Goal: Information Seeking & Learning: Learn about a topic

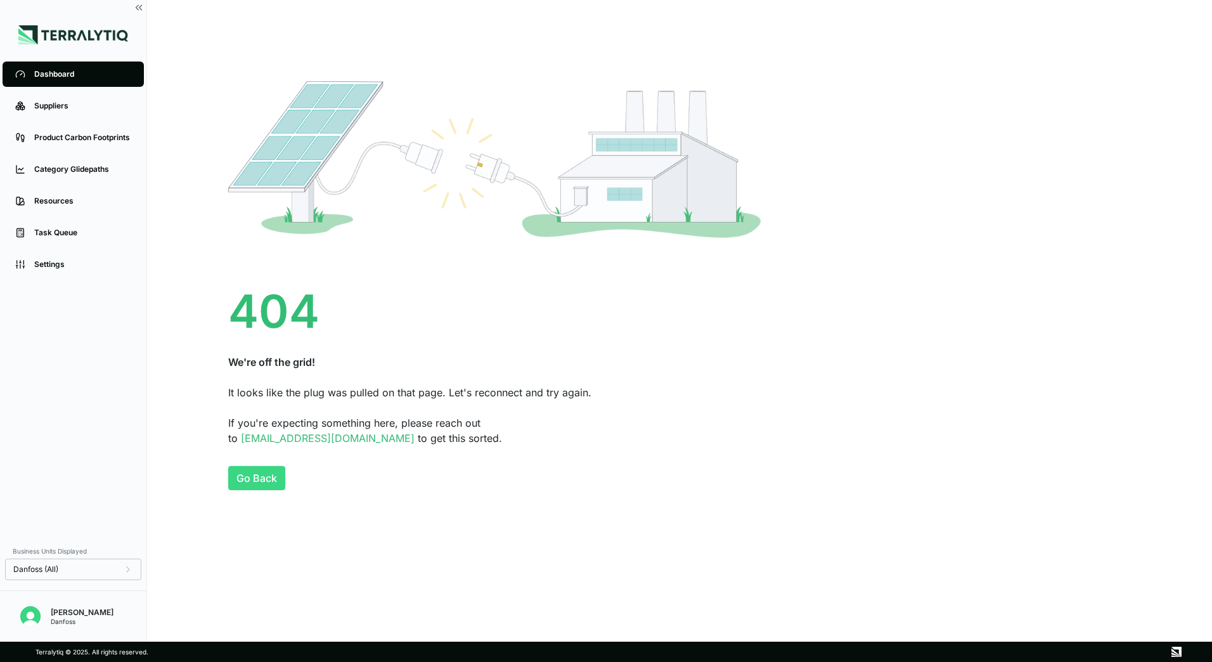
click at [268, 479] on button "Go Back" at bounding box center [256, 478] width 57 height 24
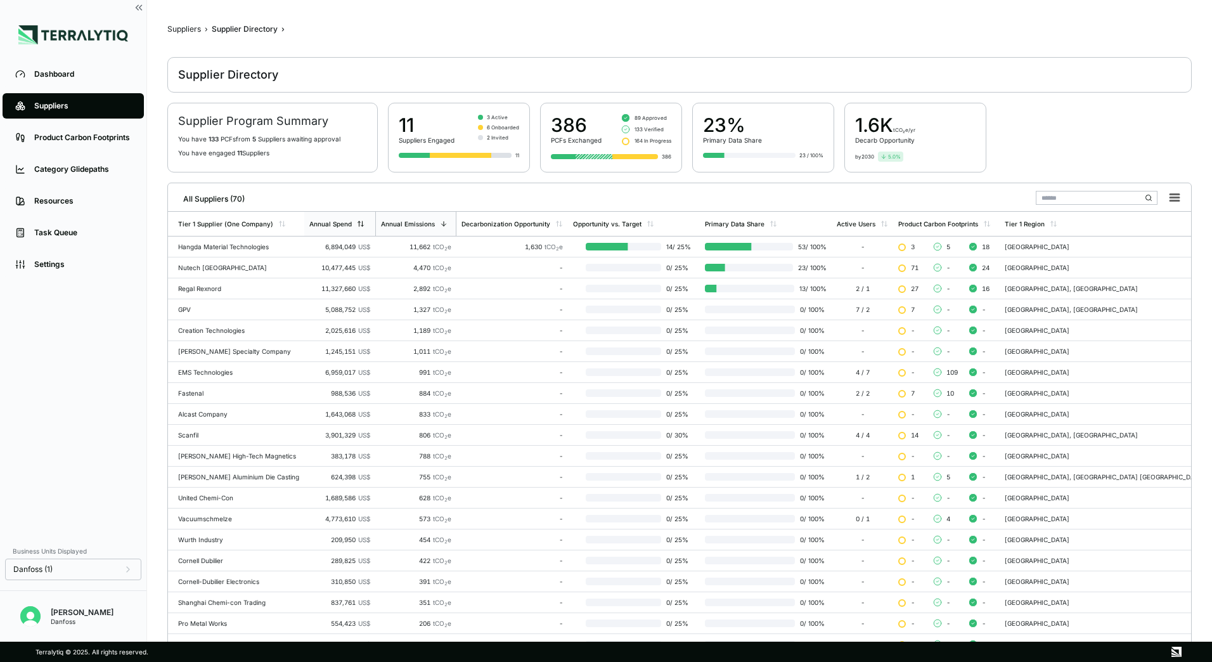
click at [364, 226] on div "Annual Spend" at bounding box center [336, 224] width 55 height 8
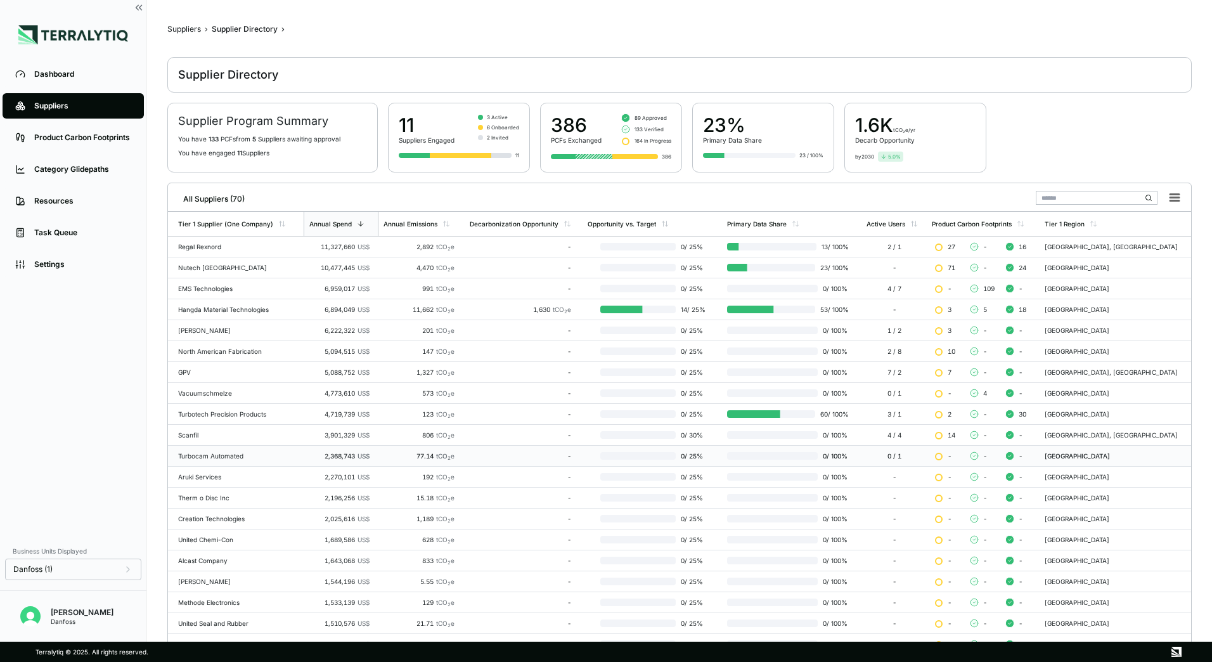
click at [213, 460] on td "Turbocam Automated" at bounding box center [236, 456] width 136 height 21
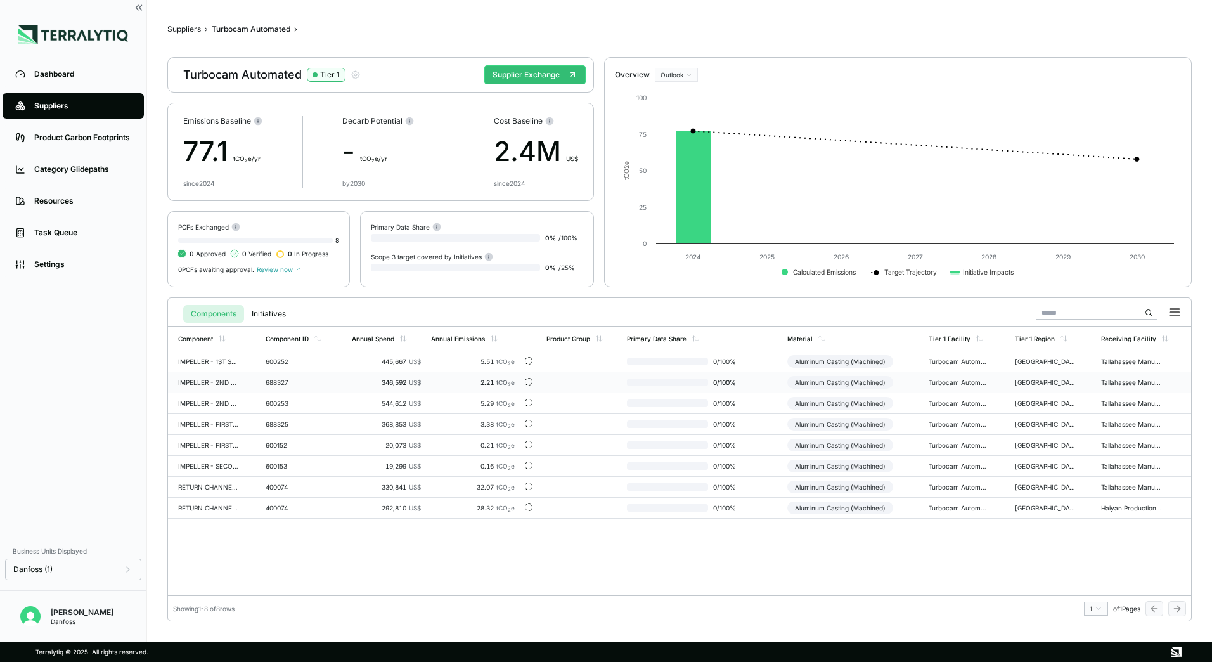
click at [243, 379] on td "IMPELLER - 2ND STAGE" at bounding box center [214, 382] width 93 height 21
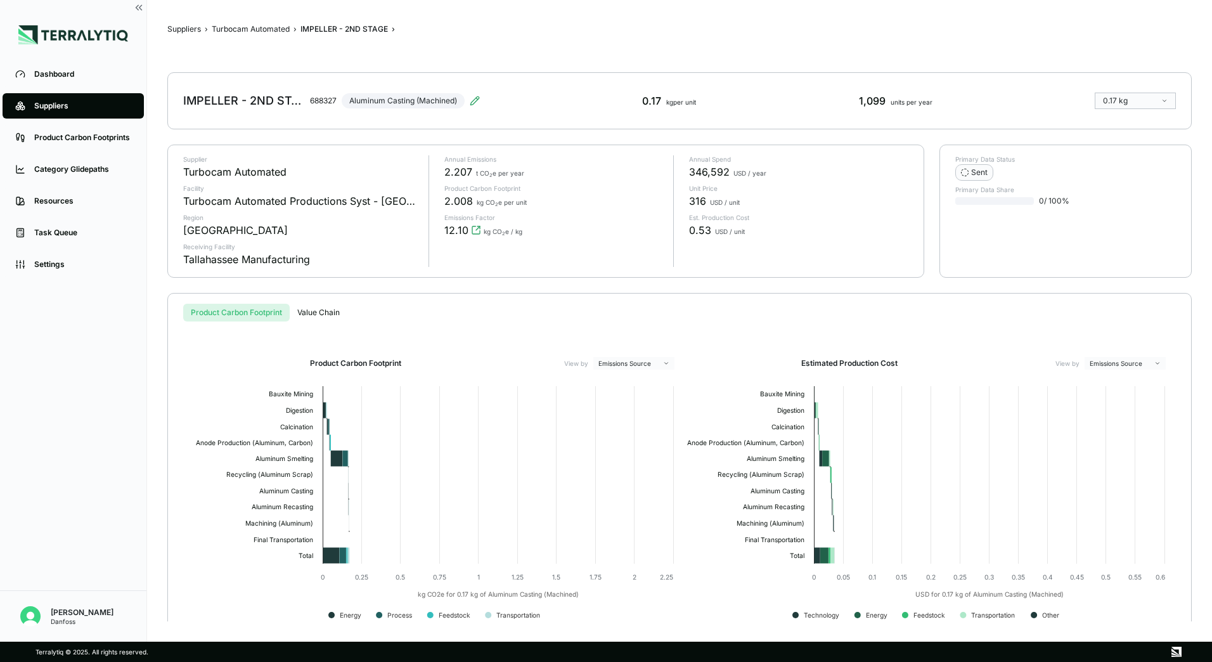
click at [486, 91] on div "IMPELLER - 2ND STAGE 688327 Aluminum Casting (Machined) 0.17 kg per unit 1,099 …" at bounding box center [679, 100] width 1024 height 57
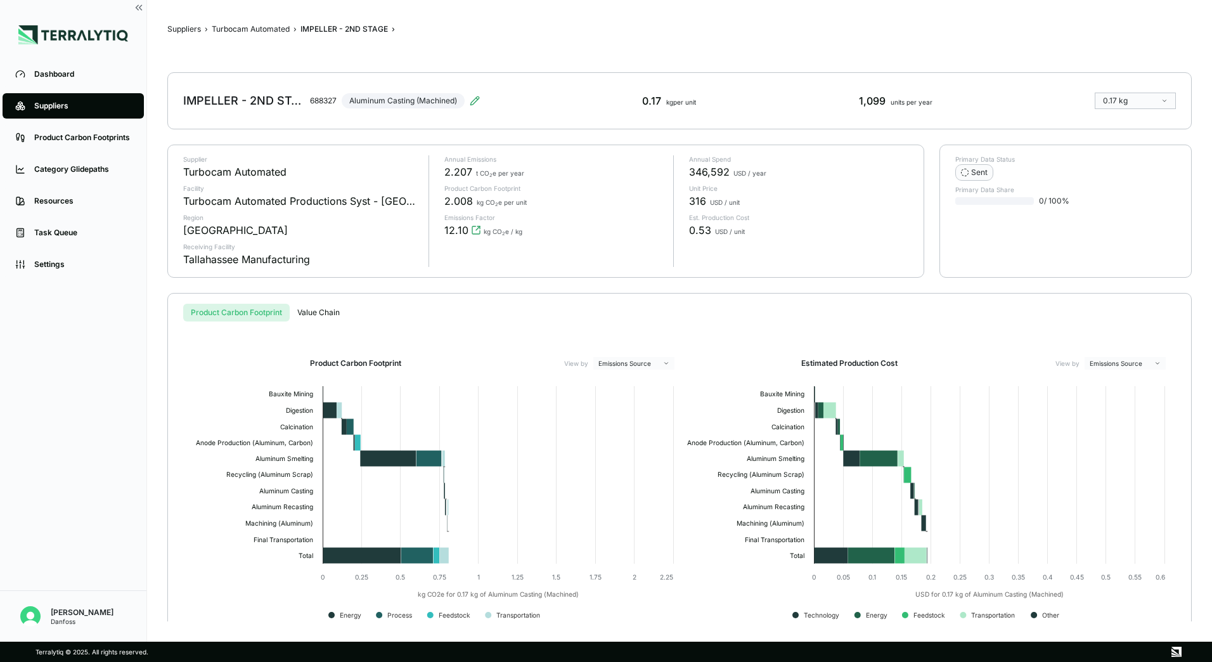
click at [474, 108] on div "IMPELLER - 2ND STAGE 688327 Aluminum Casting (Machined)" at bounding box center [331, 100] width 297 height 35
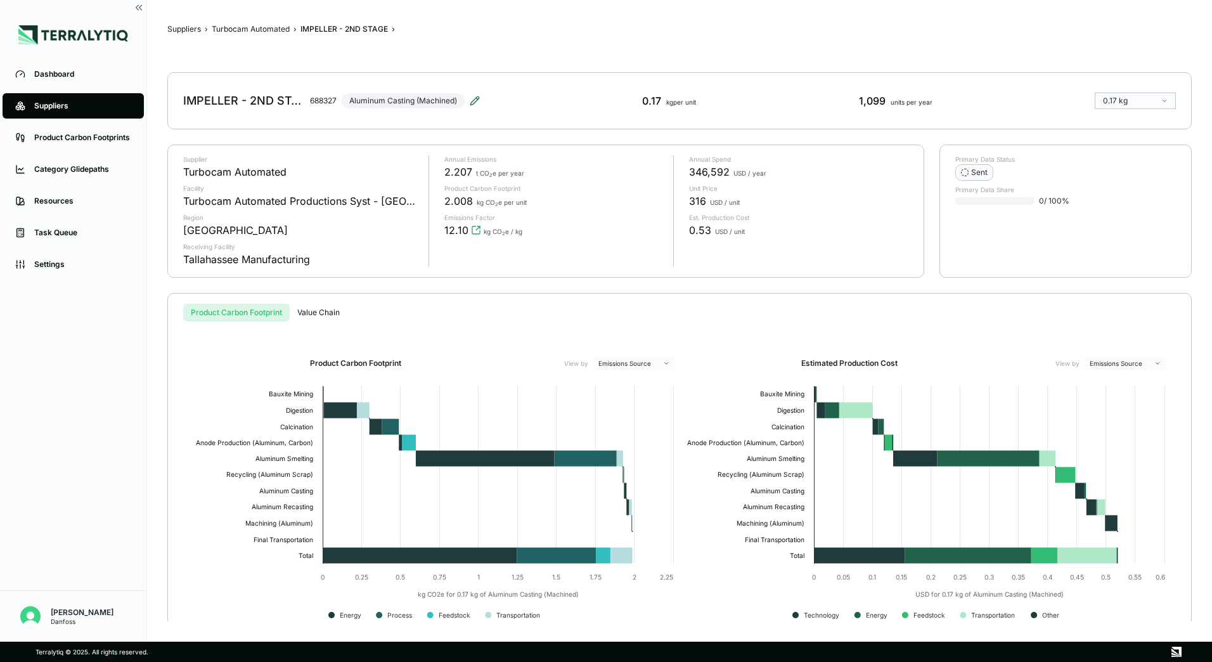
click at [475, 102] on icon at bounding box center [475, 101] width 10 height 10
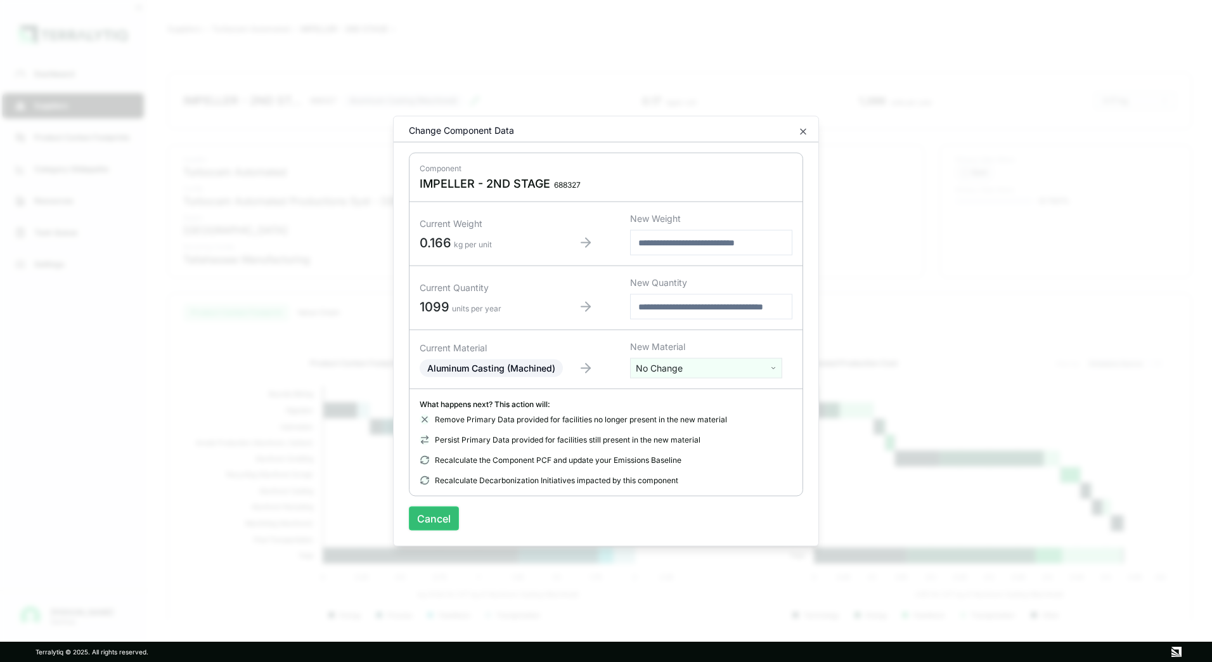
click at [435, 522] on button "Cancel" at bounding box center [434, 518] width 50 height 24
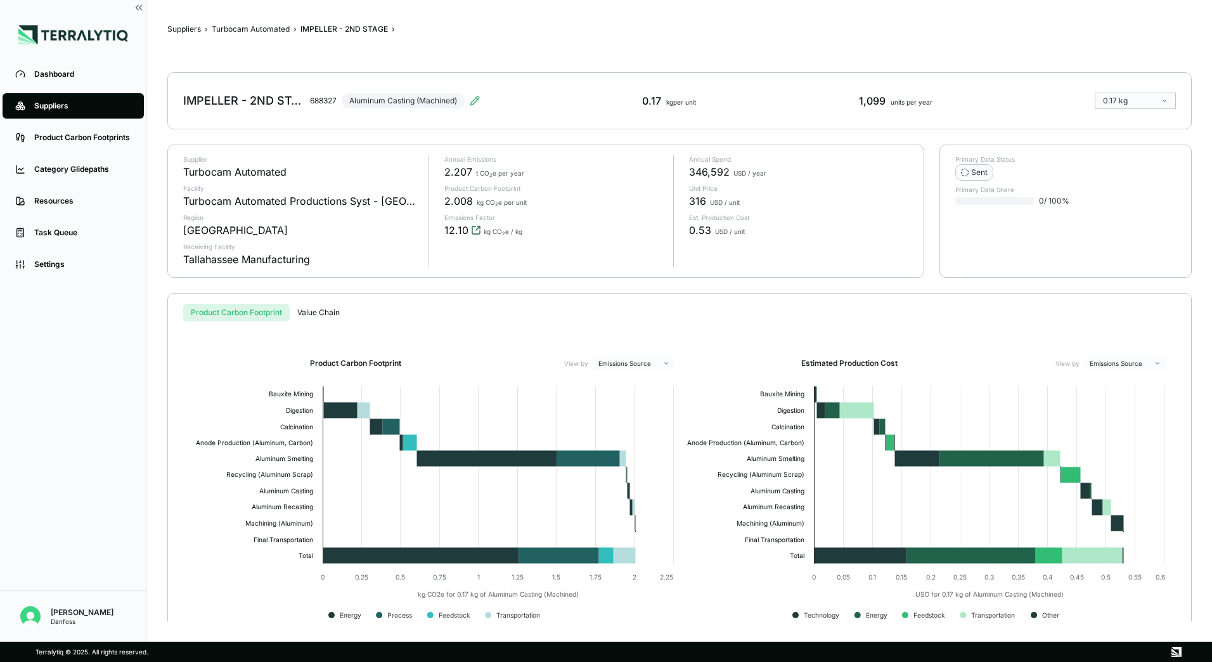
click at [477, 228] on icon "View audit trail" at bounding box center [478, 228] width 4 height 4
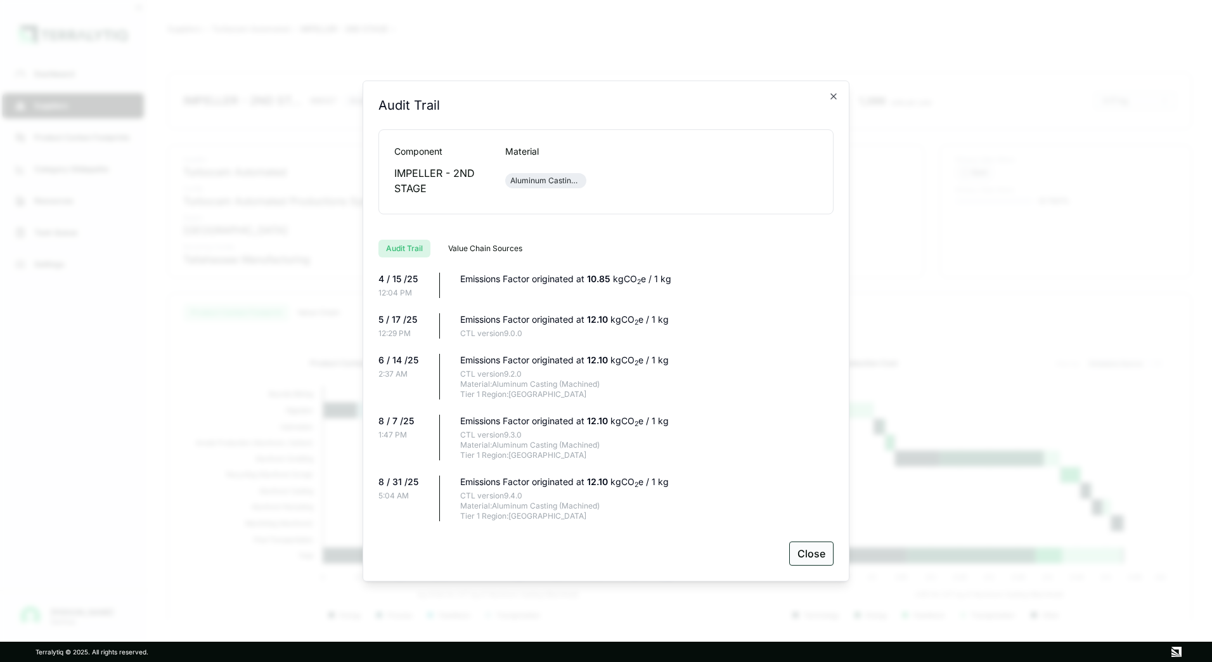
click at [818, 558] on button "Close" at bounding box center [811, 553] width 44 height 24
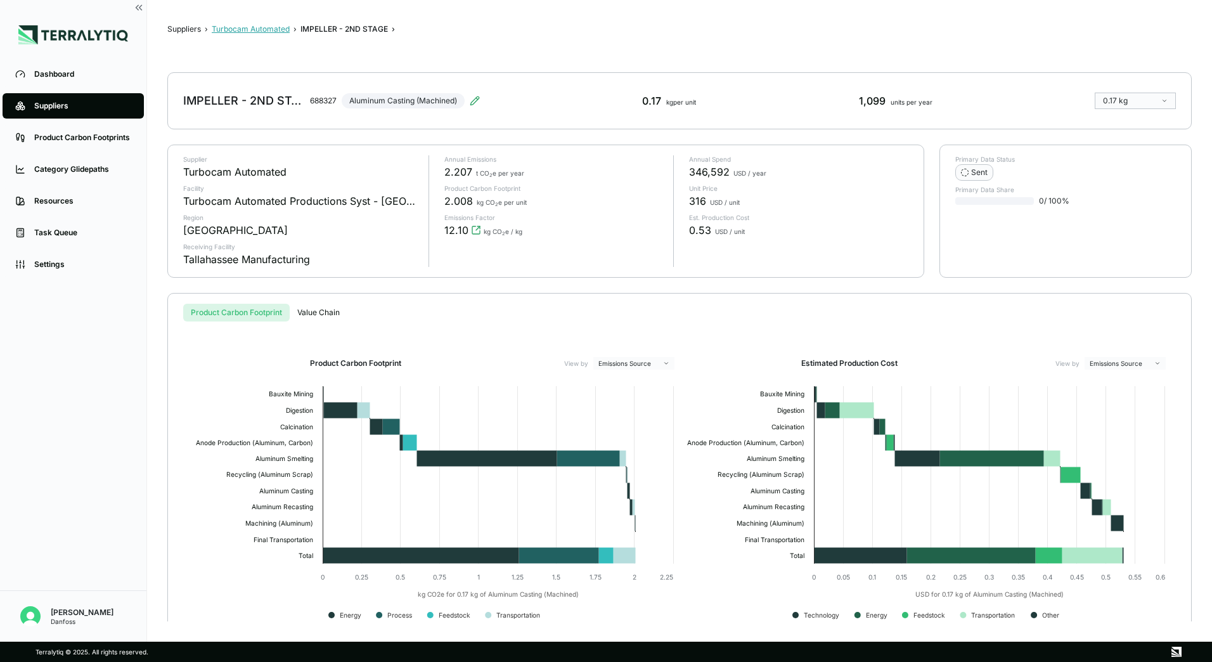
click at [231, 31] on button "Turbocam Automated" at bounding box center [251, 29] width 78 height 10
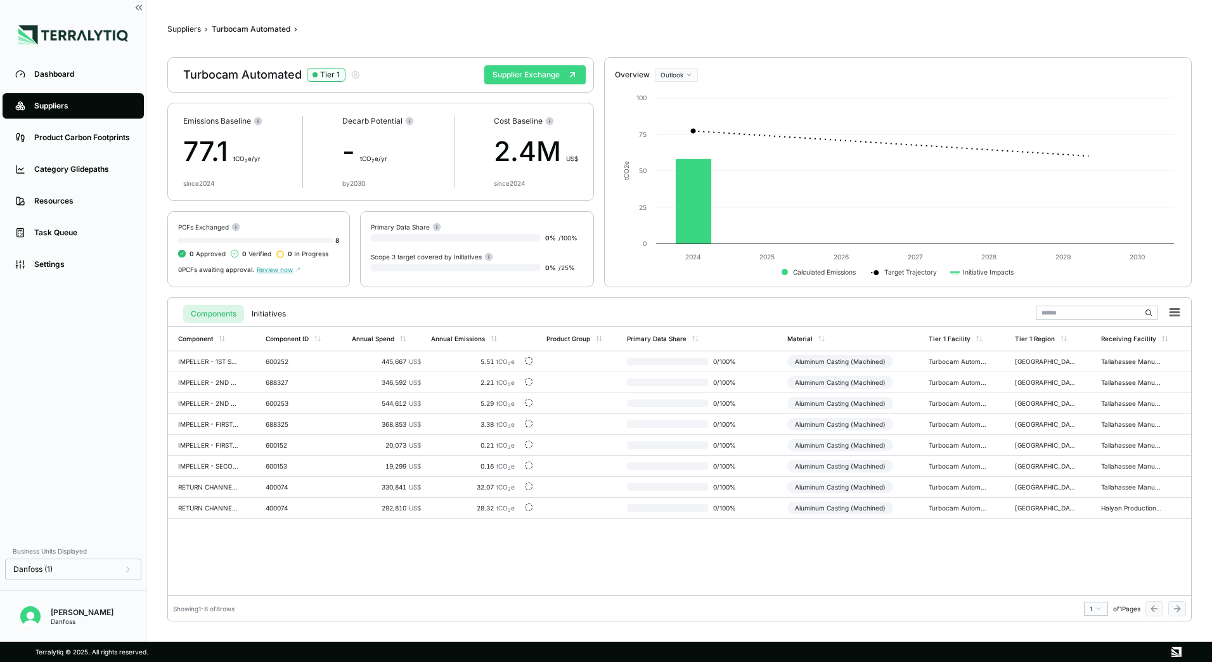
click at [560, 68] on button "Supplier Exchange" at bounding box center [534, 74] width 101 height 19
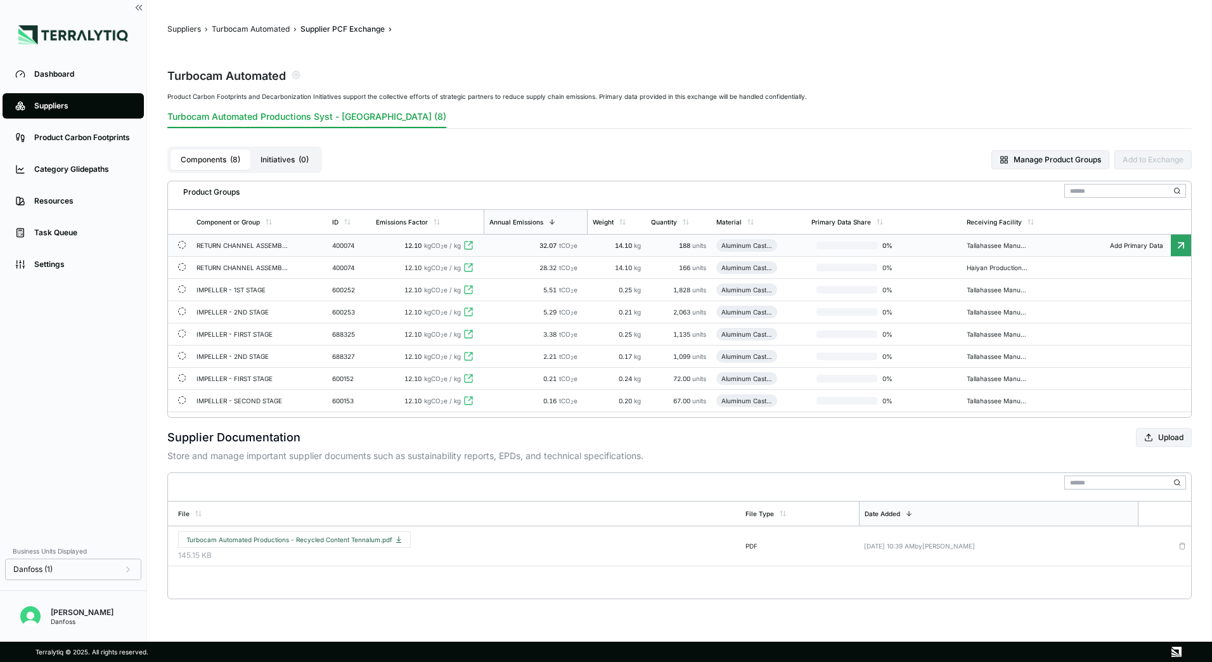
click at [628, 244] on span "14.10" at bounding box center [624, 246] width 19 height 8
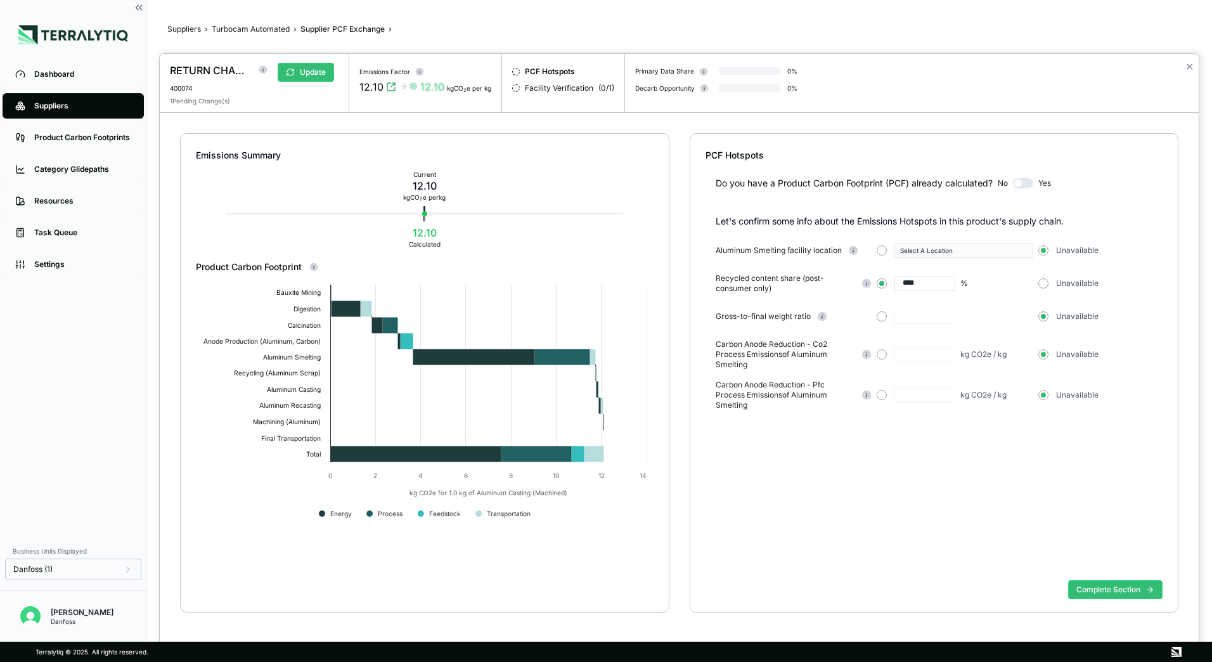
drag, startPoint x: 387, startPoint y: 88, endPoint x: 395, endPoint y: 109, distance: 22.3
click at [395, 109] on div "Emissions Factor 12.10 12.10 kgCO 2 e per kg" at bounding box center [425, 83] width 153 height 58
click at [1190, 66] on button "✕" at bounding box center [1189, 66] width 8 height 15
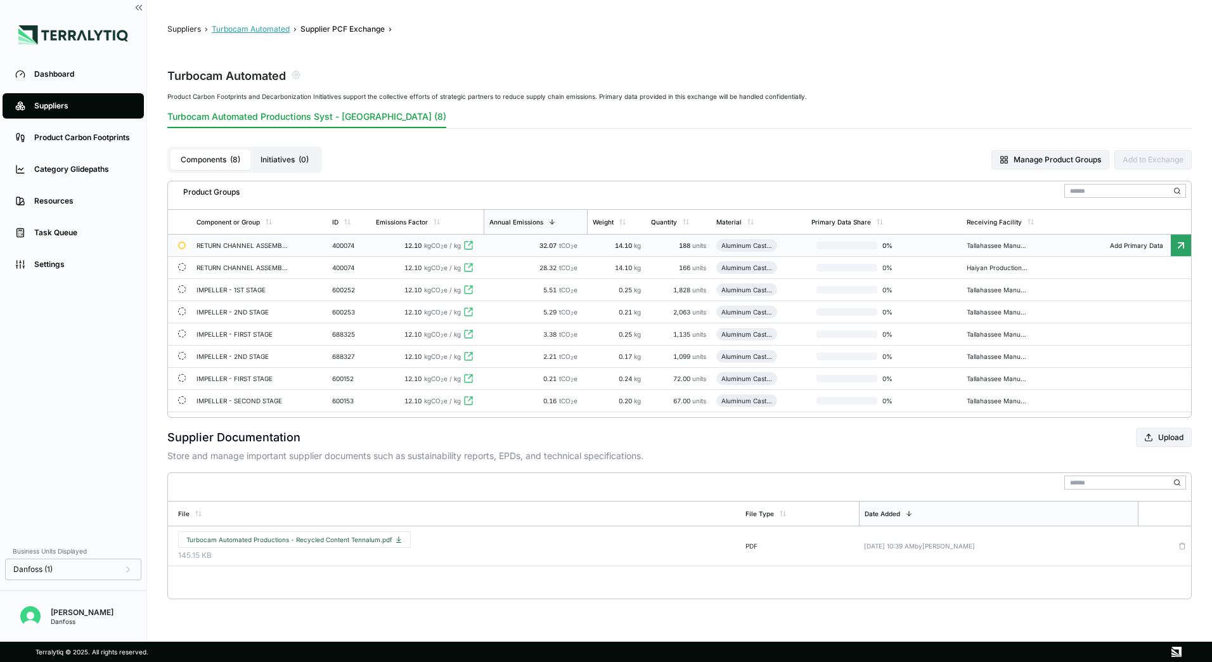
click at [258, 29] on button "Turbocam Automated" at bounding box center [251, 29] width 78 height 10
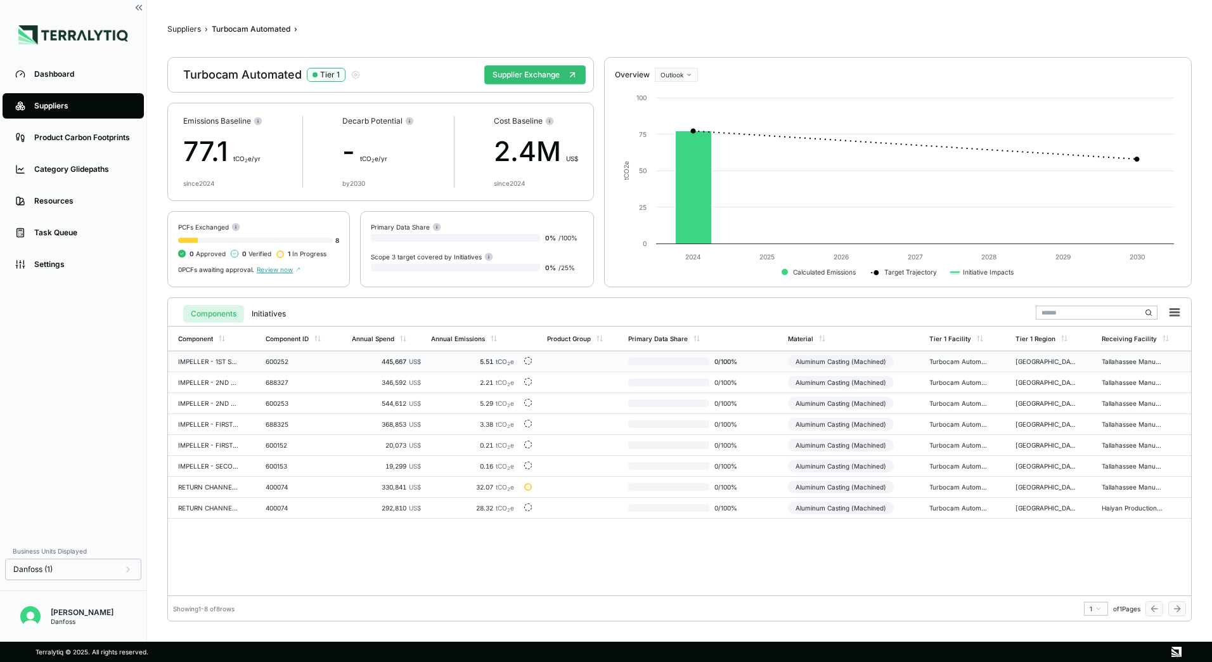
click at [300, 361] on div "600252" at bounding box center [296, 362] width 61 height 8
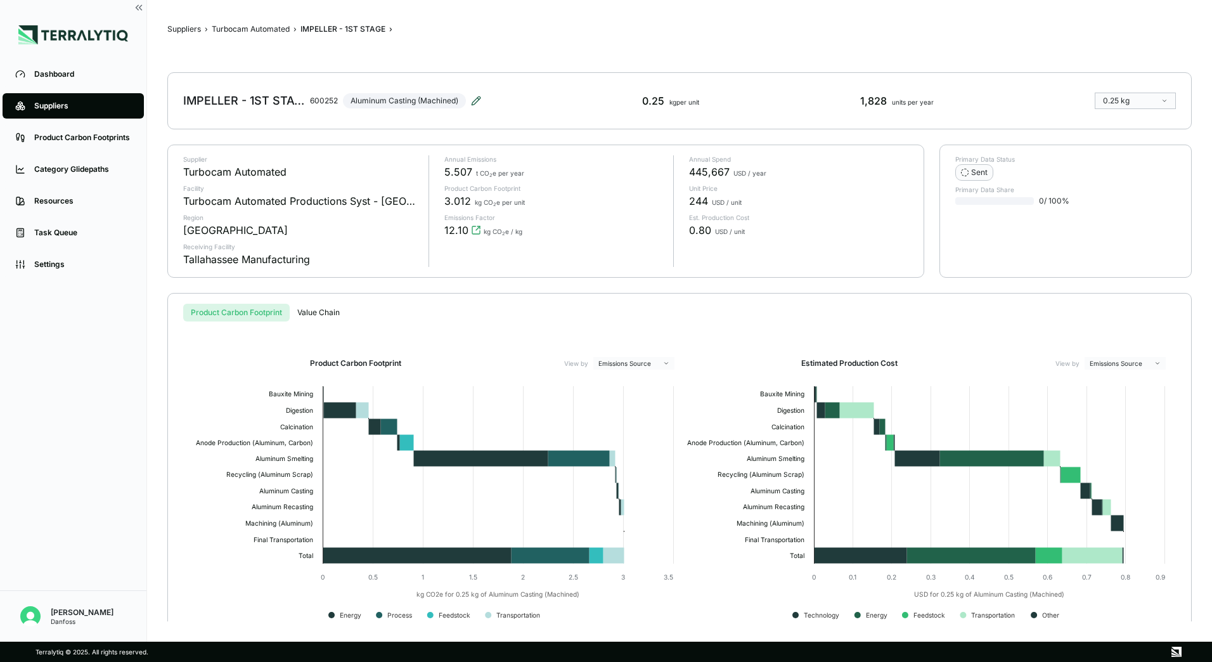
click at [480, 97] on icon at bounding box center [476, 101] width 10 height 10
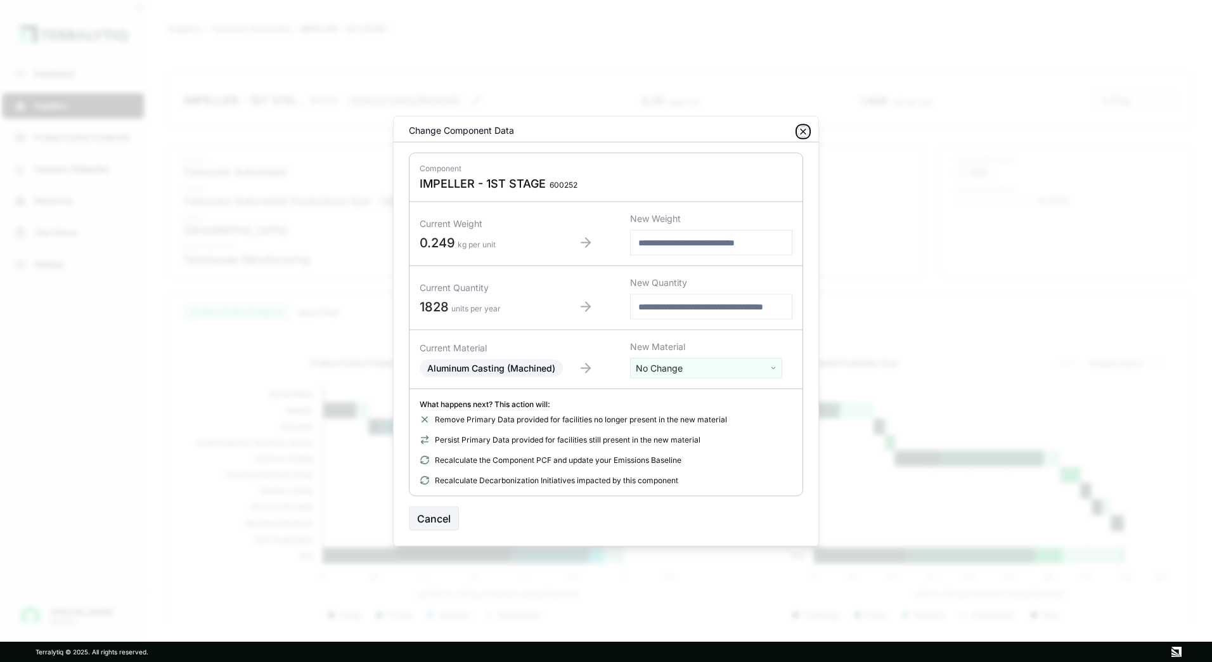
click at [803, 129] on icon "button" at bounding box center [803, 132] width 10 height 10
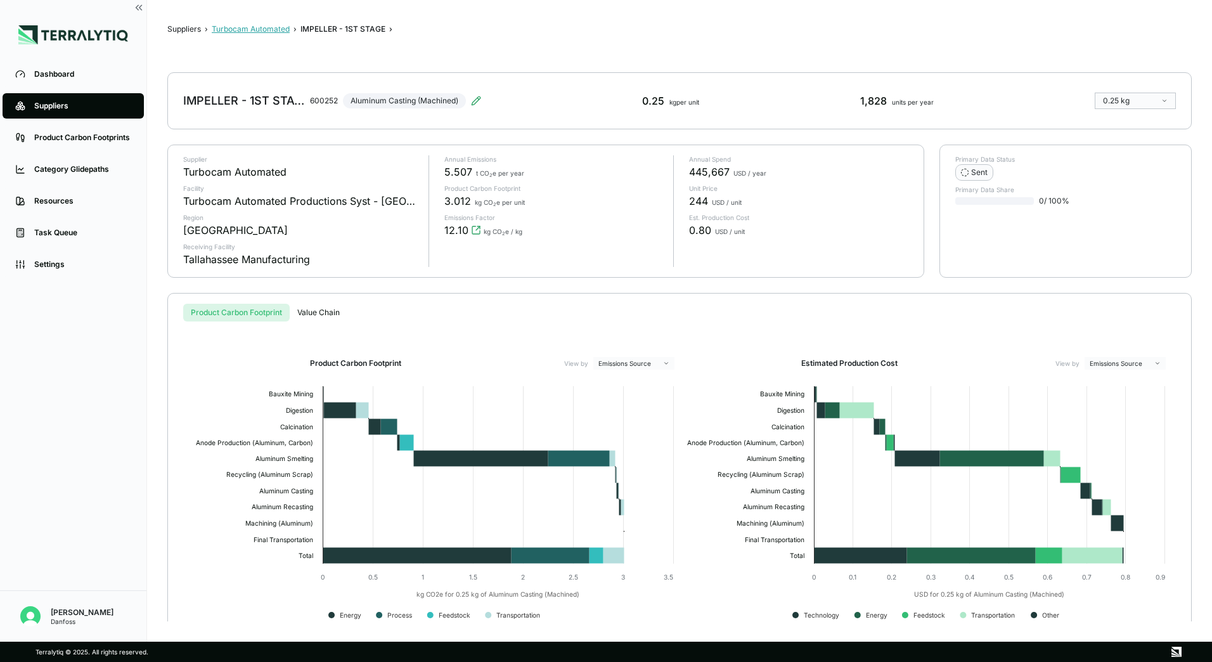
click at [239, 29] on button "Turbocam Automated" at bounding box center [251, 29] width 78 height 10
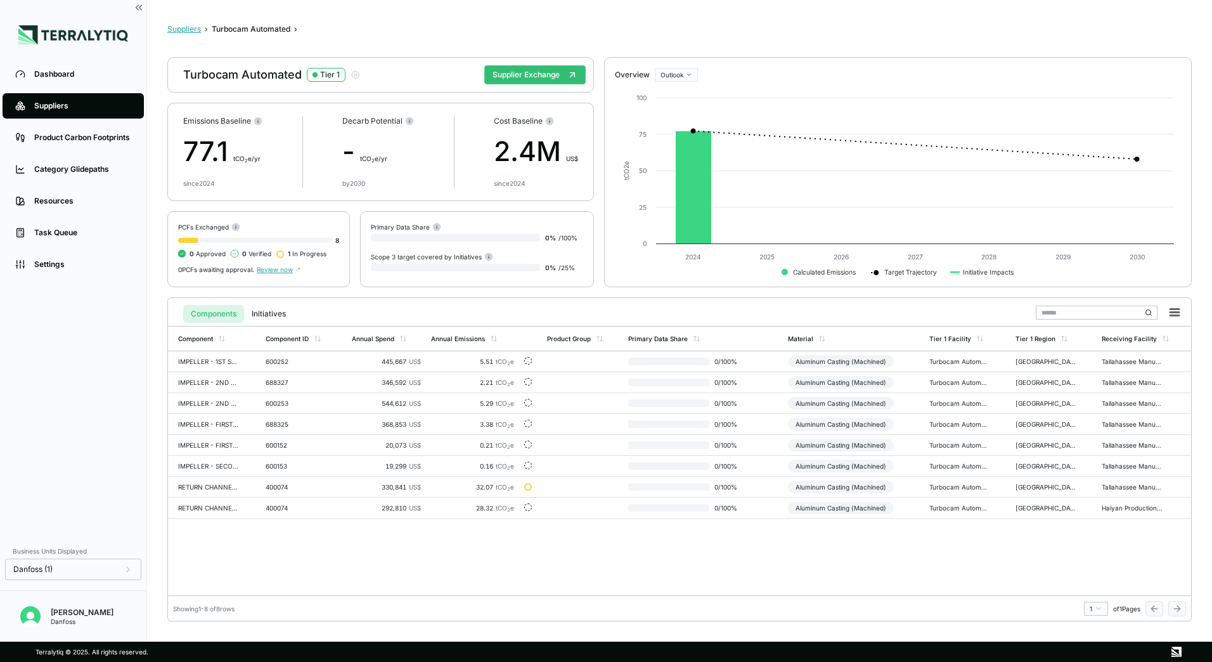
click at [185, 30] on button "Suppliers" at bounding box center [184, 29] width 34 height 10
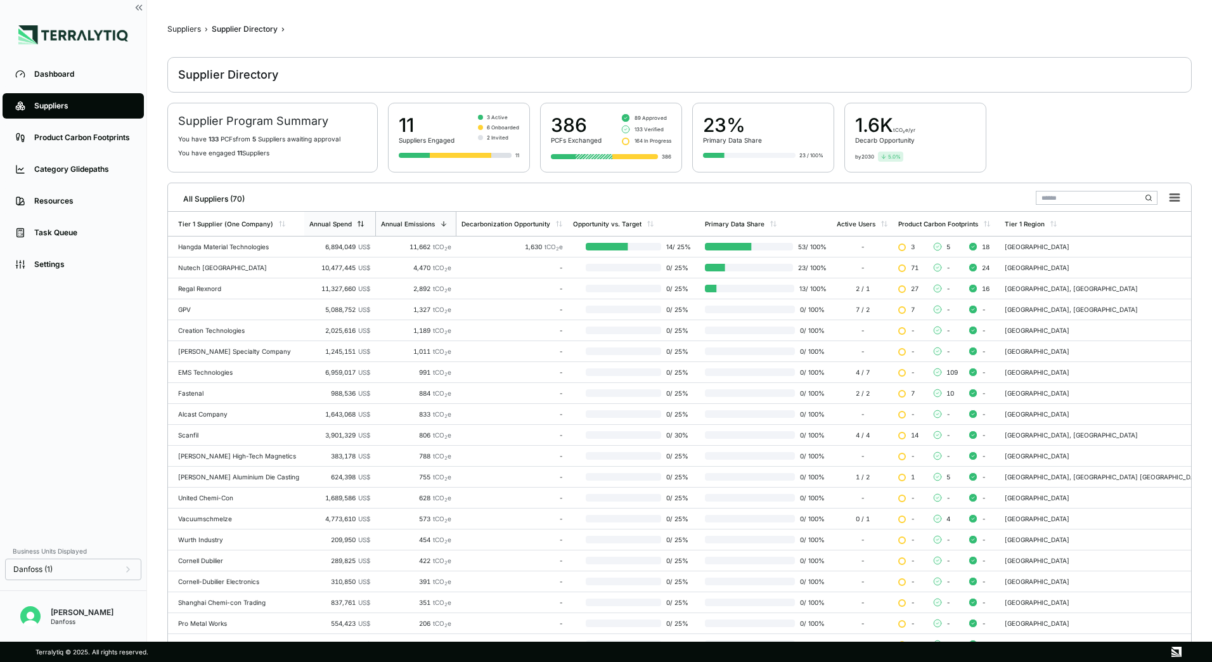
click at [364, 224] on div "Annual Spend" at bounding box center [336, 224] width 55 height 8
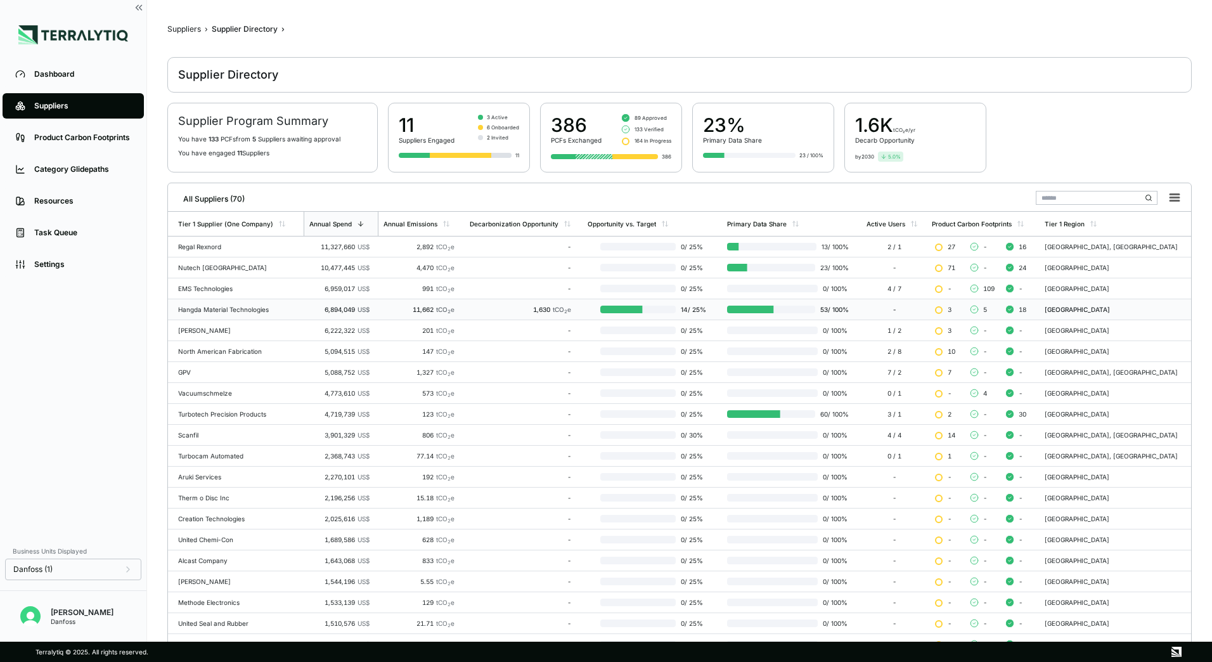
click at [209, 313] on div "Hangda Material Technologies" at bounding box center [238, 310] width 120 height 8
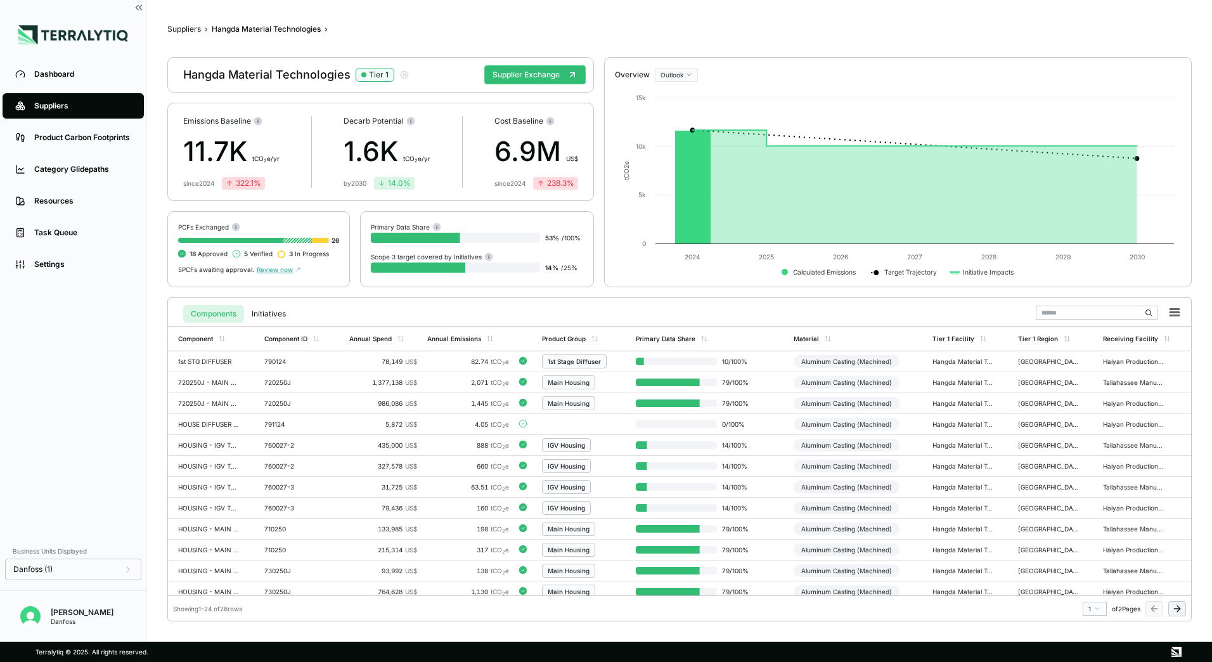
click at [274, 303] on div "Components Initiatives" at bounding box center [233, 311] width 120 height 23
click at [274, 313] on button "Initiatives" at bounding box center [268, 314] width 49 height 18
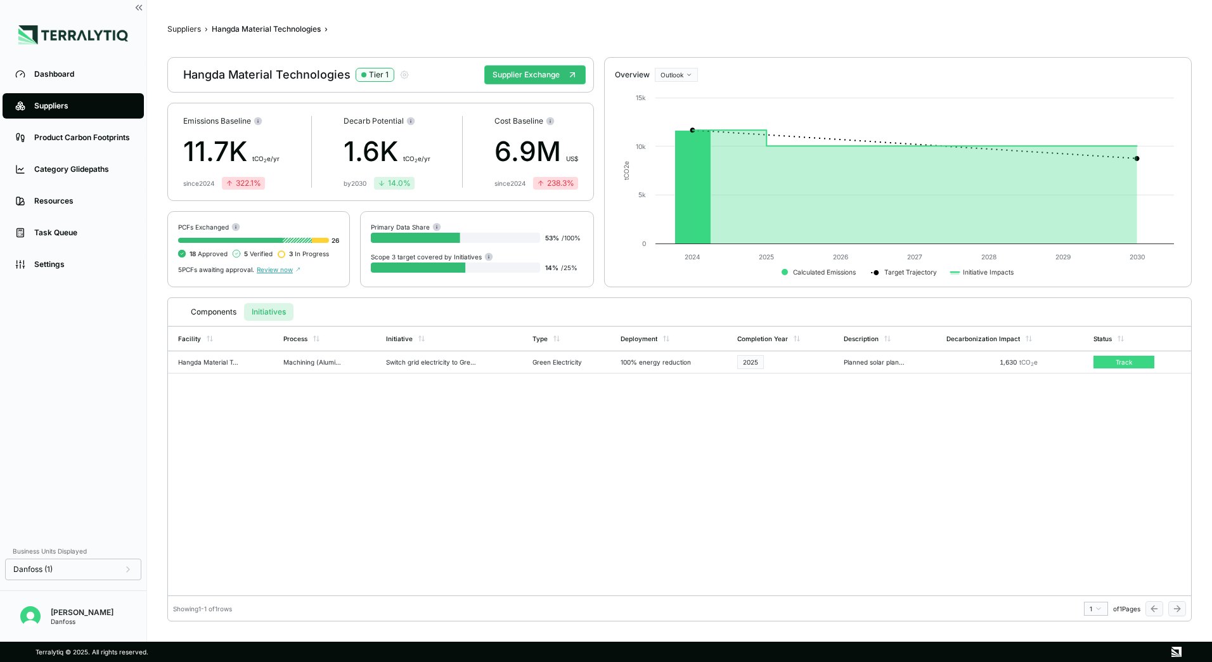
click at [243, 30] on div "Hangda Material Technologies" at bounding box center [266, 29] width 109 height 10
click at [223, 316] on button "Components" at bounding box center [213, 312] width 61 height 18
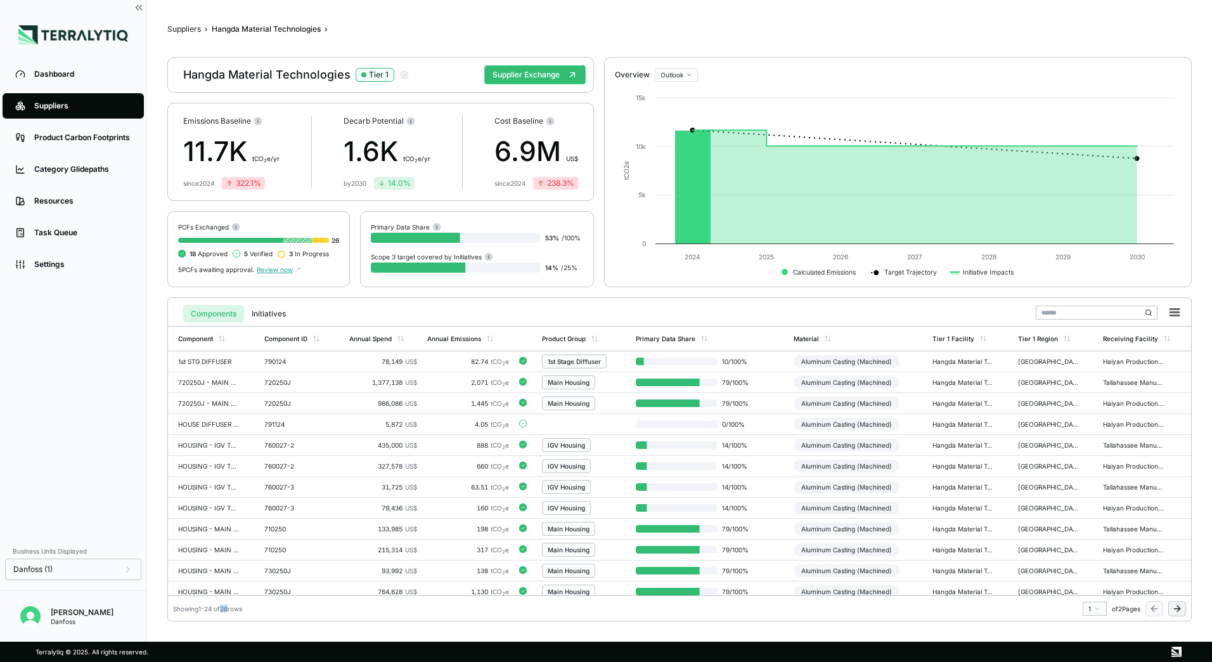
click at [225, 606] on div "Showing 1 - 24 of 26 rows" at bounding box center [207, 609] width 69 height 8
drag, startPoint x: 225, startPoint y: 606, endPoint x: 287, endPoint y: 609, distance: 61.6
click at [287, 609] on div "Showing 1 - 24 of 26 rows 1 of 2 Pages" at bounding box center [679, 605] width 1023 height 20
click at [277, 313] on button "Initiatives" at bounding box center [268, 314] width 49 height 18
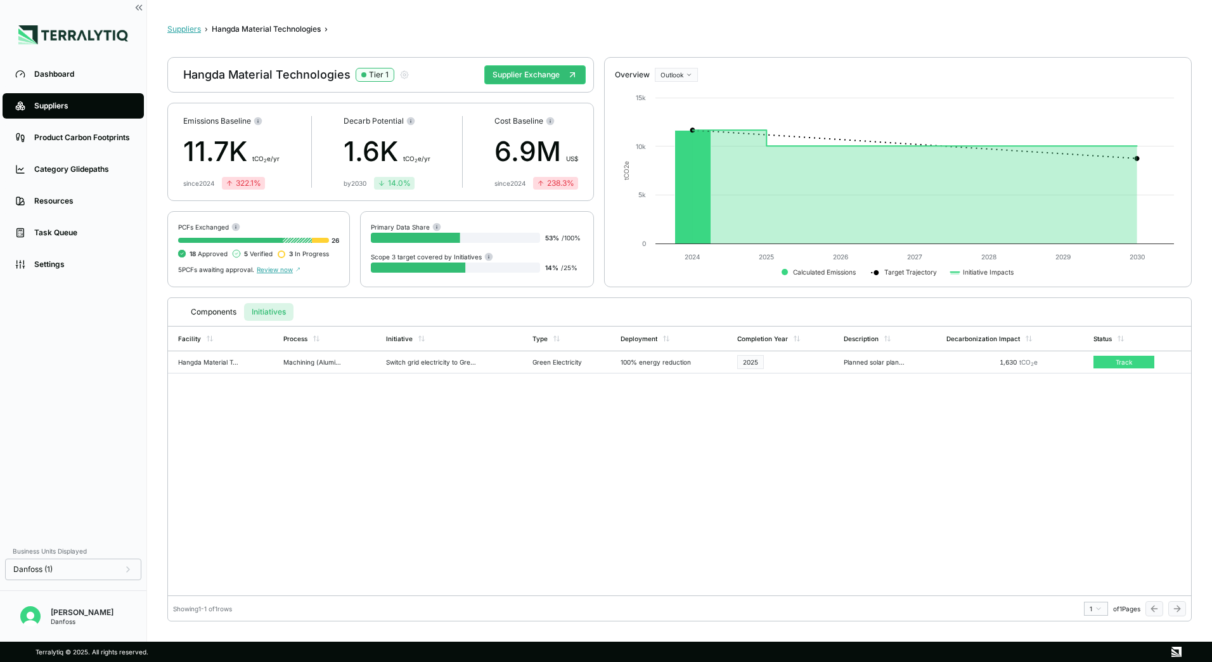
click at [184, 32] on button "Suppliers" at bounding box center [184, 29] width 34 height 10
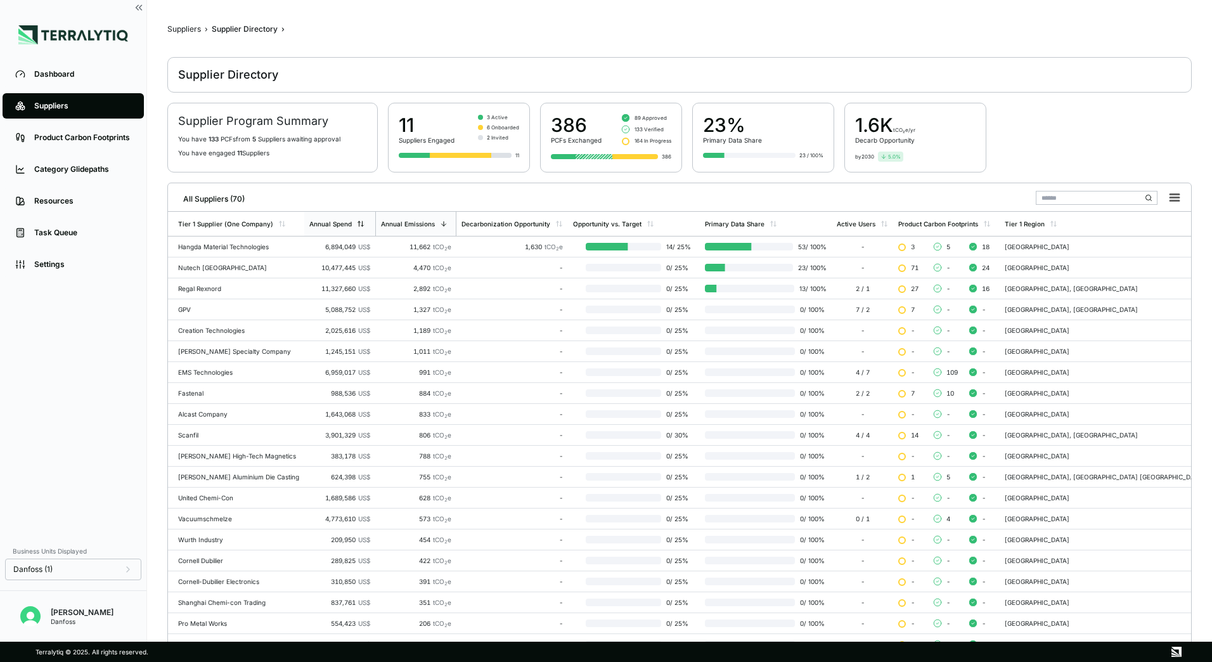
click at [364, 224] on icon at bounding box center [361, 224] width 8 height 8
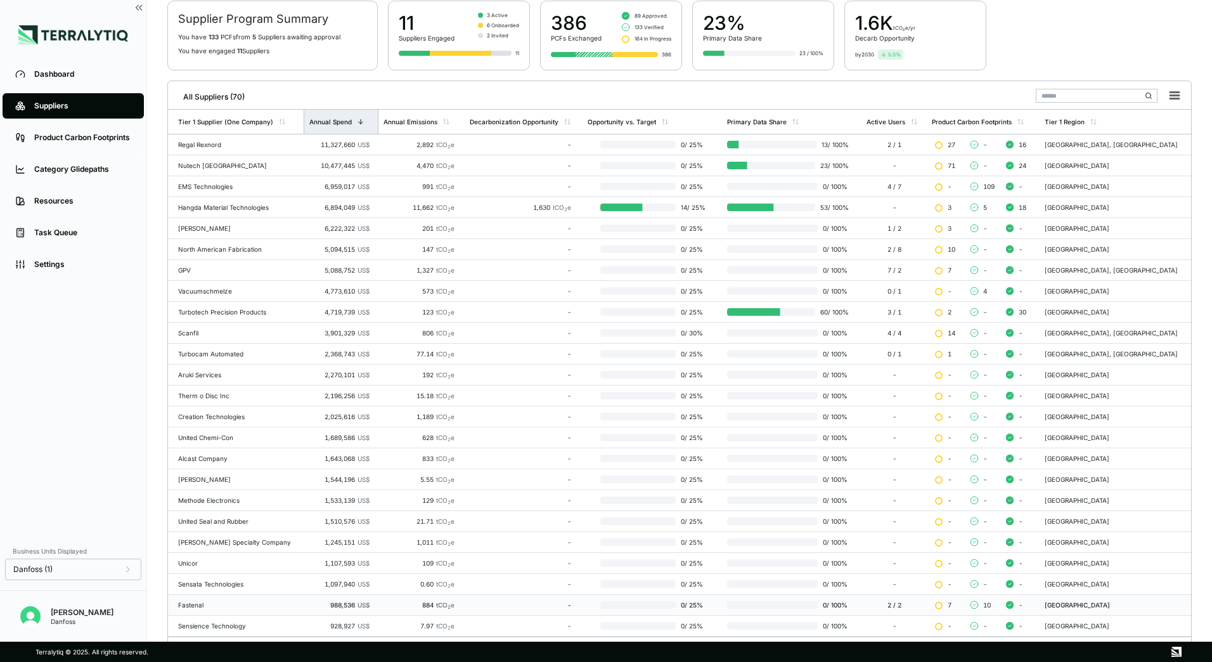
scroll to position [123, 0]
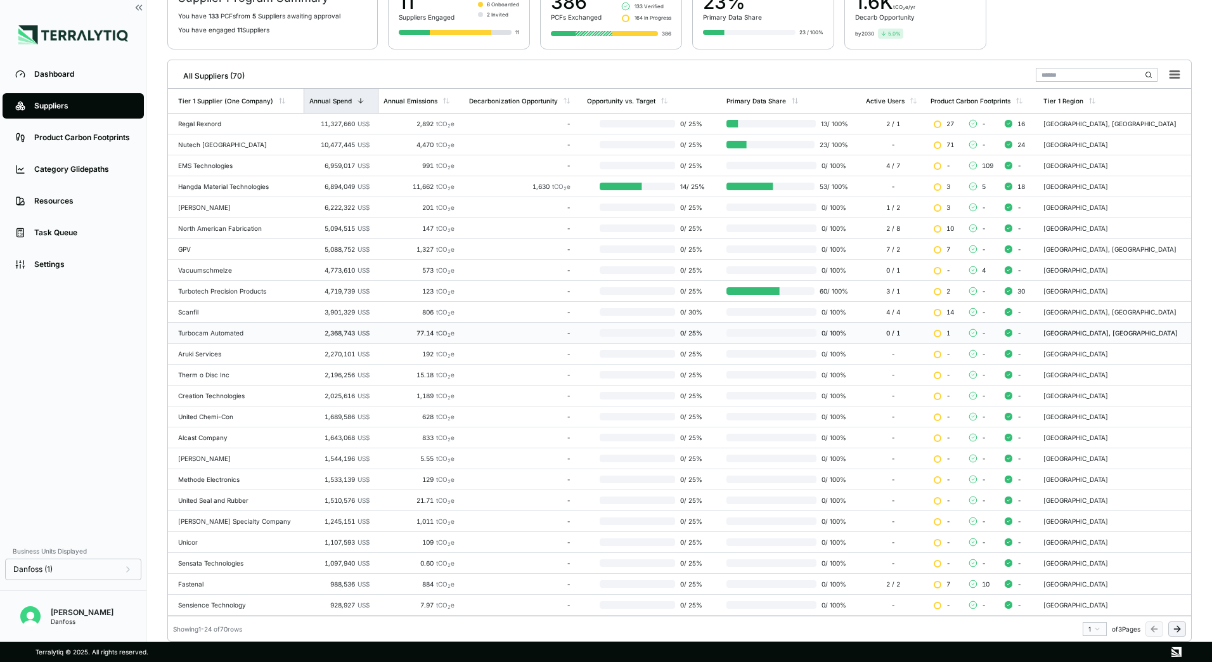
click at [197, 337] on td "Turbocam Automated" at bounding box center [236, 333] width 136 height 21
